Goal: Find specific page/section: Find specific page/section

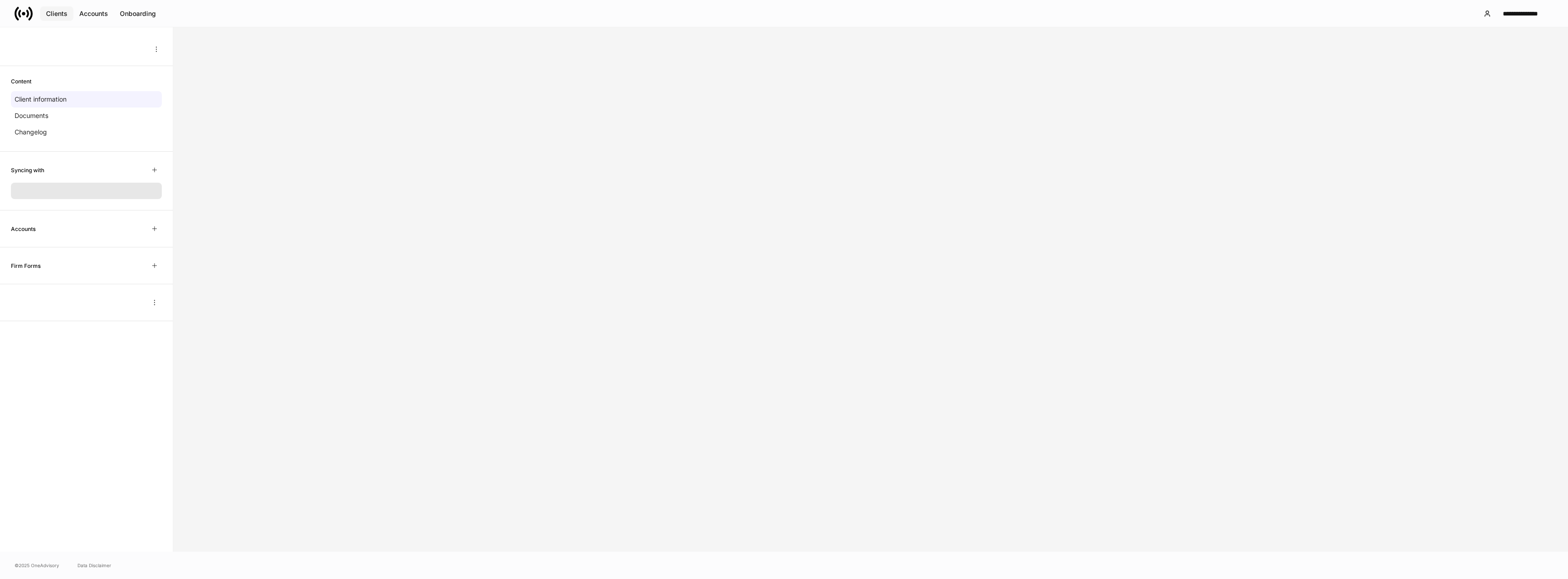
click at [59, 15] on div "Clients" at bounding box center [57, 13] width 21 height 9
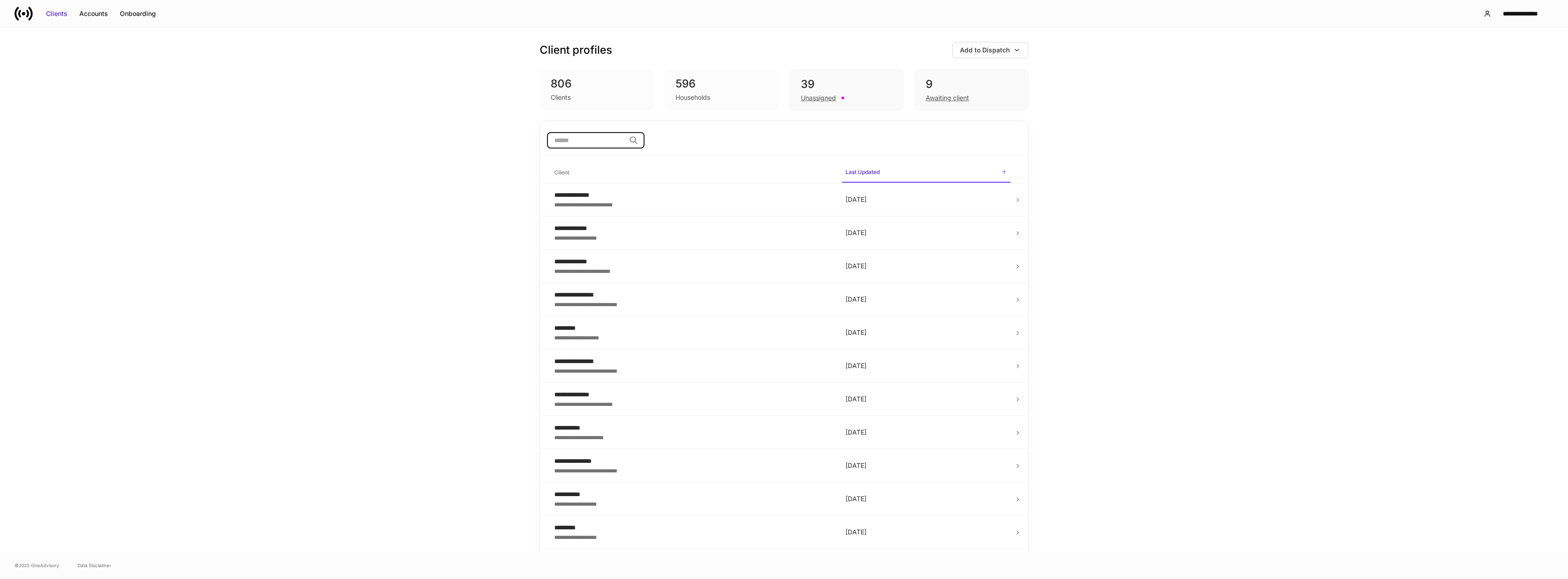
click at [565, 142] on input "search" at bounding box center [586, 140] width 79 height 16
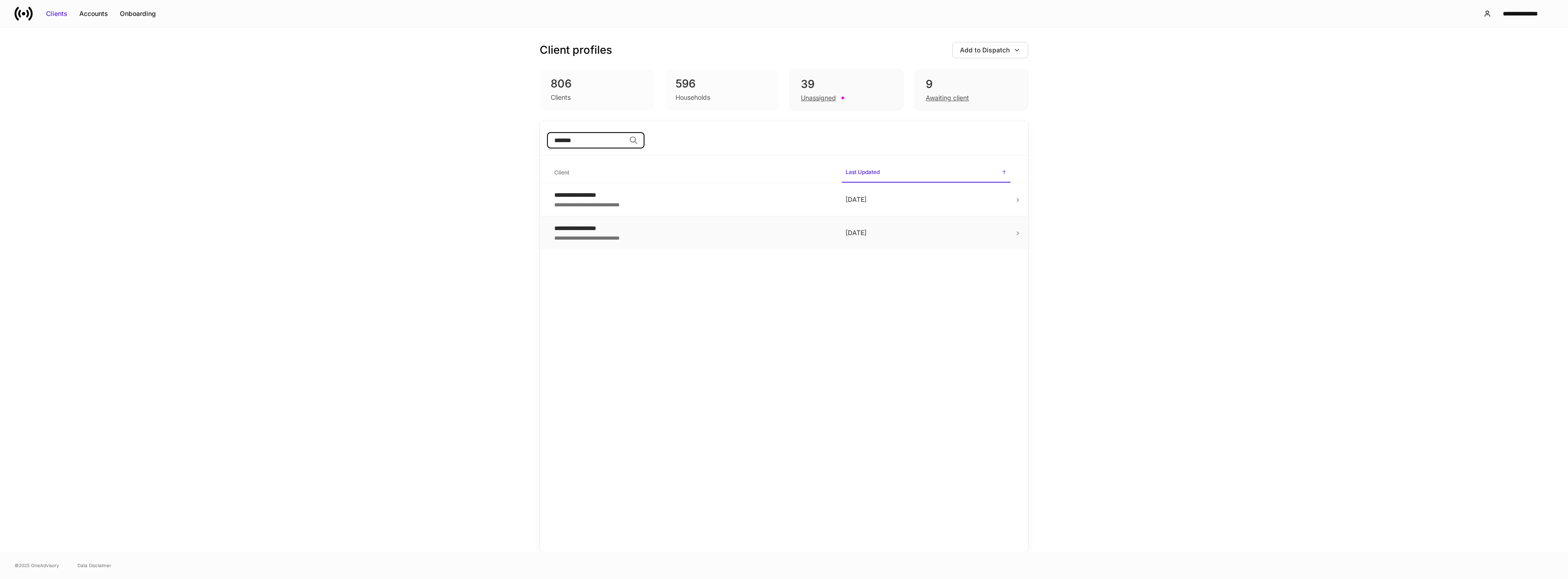
type input "*******"
click at [612, 237] on div "**********" at bounding box center [693, 237] width 277 height 9
